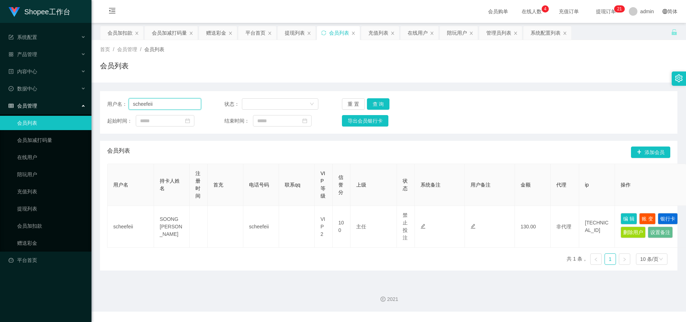
drag, startPoint x: 160, startPoint y: 103, endPoint x: 109, endPoint y: 101, distance: 51.8
click at [105, 101] on div "用户名： scheefeii 状态： 重 置 查 询 起始时间： 结束时间： 导出会员银行卡" at bounding box center [388, 112] width 577 height 43
paste input "khorcg"
type input "khorcg"
drag, startPoint x: 388, startPoint y: 105, endPoint x: 379, endPoint y: 109, distance: 10.4
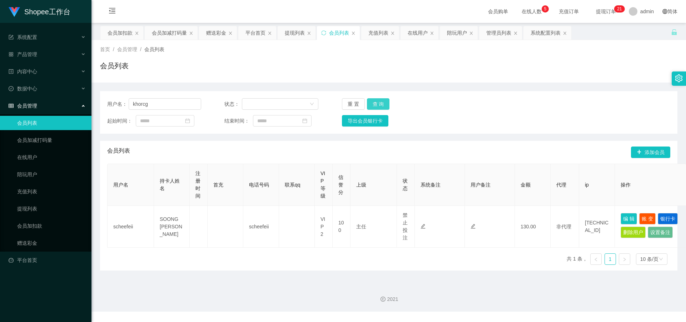
click at [384, 108] on div "重 置 查 询" at bounding box center [389, 103] width 94 height 11
click at [380, 107] on button "查 询" at bounding box center [378, 103] width 23 height 11
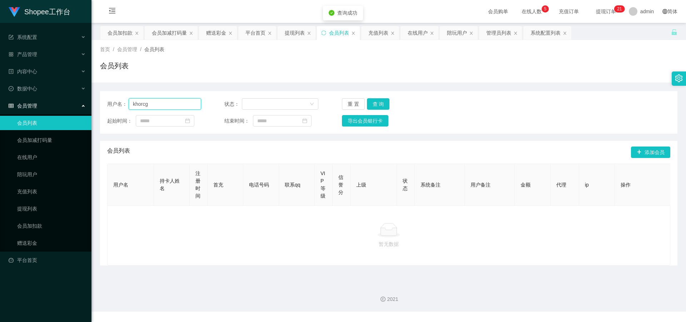
click at [181, 104] on input "khorcg" at bounding box center [165, 103] width 73 height 11
drag, startPoint x: 133, startPoint y: 104, endPoint x: 124, endPoint y: 105, distance: 9.4
click at [124, 105] on div "用户名： [PERSON_NAME]" at bounding box center [154, 103] width 94 height 11
click at [371, 101] on button "查 询" at bounding box center [378, 103] width 23 height 11
drag, startPoint x: 150, startPoint y: 103, endPoint x: 129, endPoint y: 104, distance: 20.7
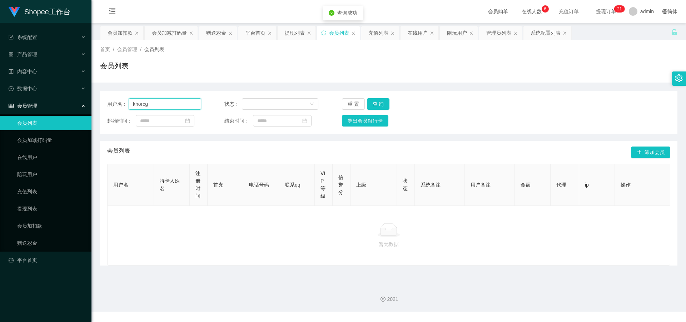
click at [129, 104] on input "khorcg" at bounding box center [165, 103] width 73 height 11
click at [383, 104] on button "查 询" at bounding box center [378, 103] width 23 height 11
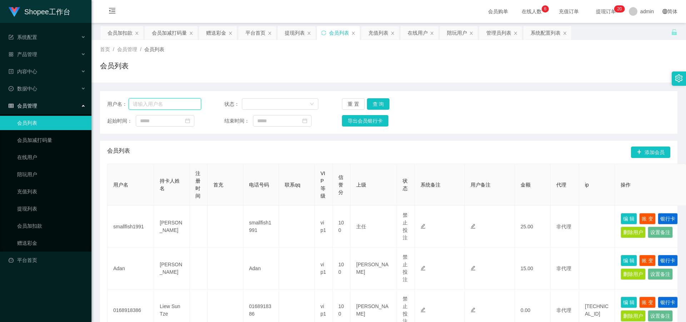
click at [159, 106] on input "text" at bounding box center [165, 103] width 73 height 11
paste input "daibkia"
type input "daibkia"
click at [377, 106] on button "查 询" at bounding box center [378, 103] width 23 height 11
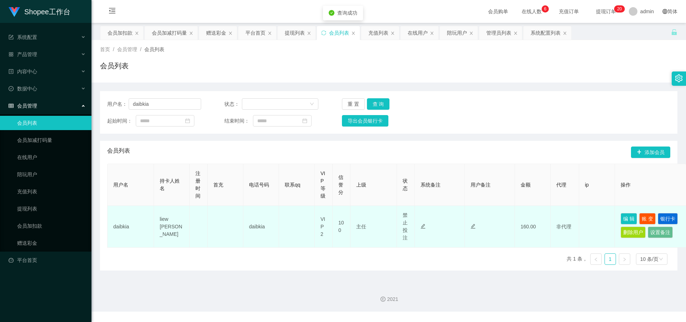
click at [172, 221] on td "liew [PERSON_NAME]" at bounding box center [172, 227] width 36 height 42
click at [124, 225] on td "daibkia" at bounding box center [131, 227] width 46 height 42
copy td "daibkia"
